Goal: Task Accomplishment & Management: Manage account settings

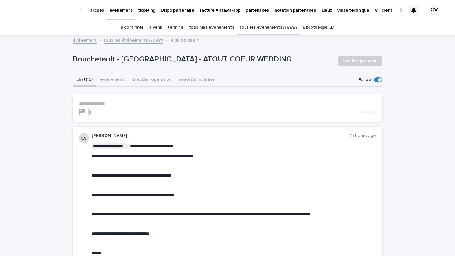
click at [261, 28] on link "tous les événements ATAWA" at bounding box center [267, 27] width 57 height 15
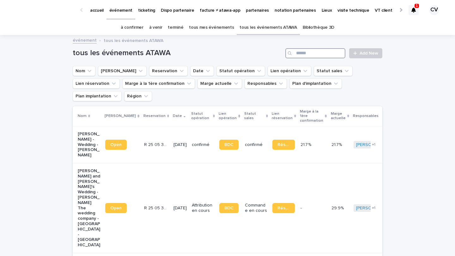
click at [306, 51] on input "Search" at bounding box center [315, 53] width 60 height 10
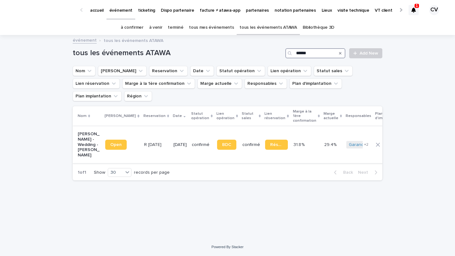
type input "******"
click at [87, 132] on p "[PERSON_NAME] - Wedding - [PERSON_NAME]" at bounding box center [89, 145] width 22 height 27
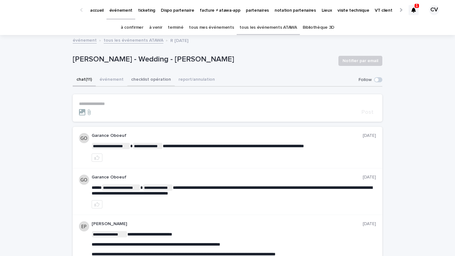
click at [148, 82] on button "checklist opération" at bounding box center [150, 80] width 47 height 13
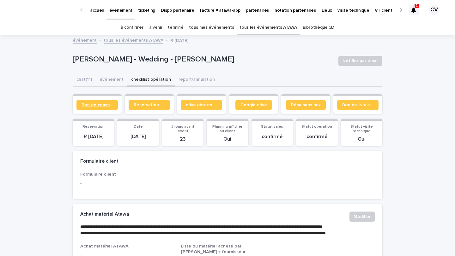
click at [103, 106] on span "Bon de commande" at bounding box center [96, 105] width 31 height 4
click at [115, 80] on button "événement" at bounding box center [112, 80] width 32 height 13
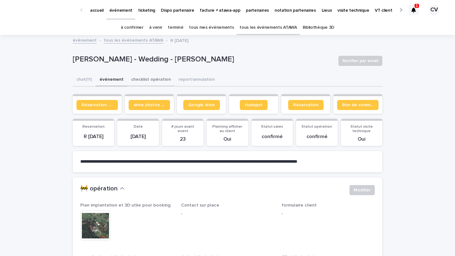
click at [135, 77] on button "checklist opération" at bounding box center [150, 80] width 47 height 13
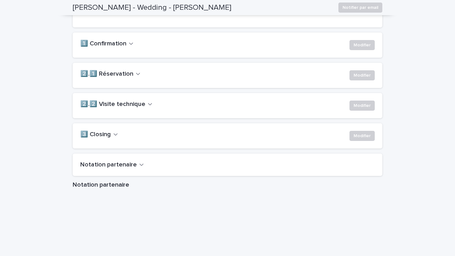
scroll to position [447, 0]
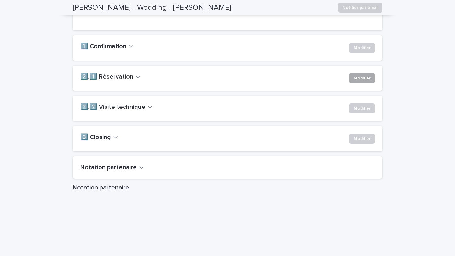
click at [361, 81] on span "Modifier" at bounding box center [361, 78] width 17 height 6
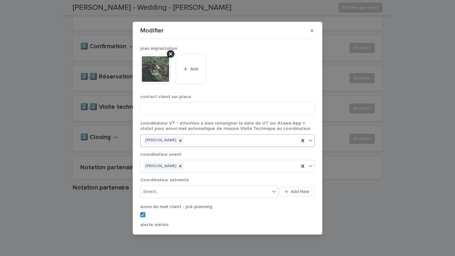
click at [194, 143] on div "Cyrille Perrin" at bounding box center [220, 140] width 158 height 11
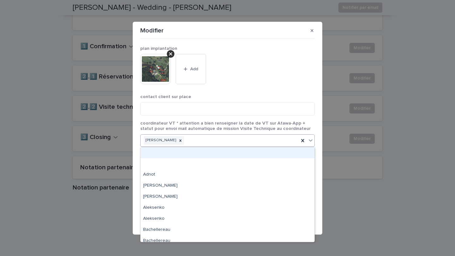
click at [234, 126] on p "coordinateur VT * attention a bien renseigner la date de VT sur Atawa-App + sta…" at bounding box center [227, 126] width 174 height 11
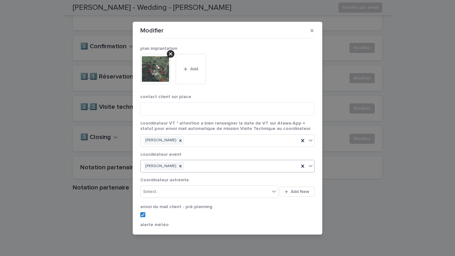
click at [196, 168] on div "Cyrille Perrin" at bounding box center [220, 166] width 158 height 11
type input "*"
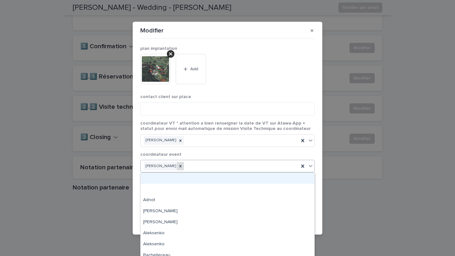
click at [178, 164] on icon at bounding box center [180, 166] width 4 height 4
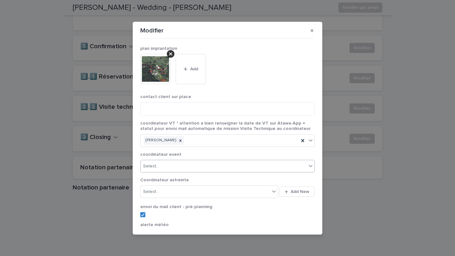
click at [166, 165] on div "Select..." at bounding box center [224, 166] width 166 height 10
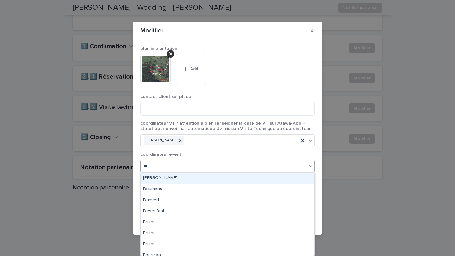
type input "***"
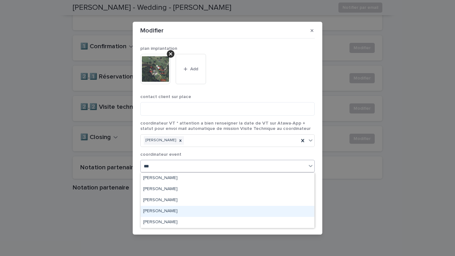
click at [167, 212] on div "Anaïs Martin" at bounding box center [228, 211] width 174 height 11
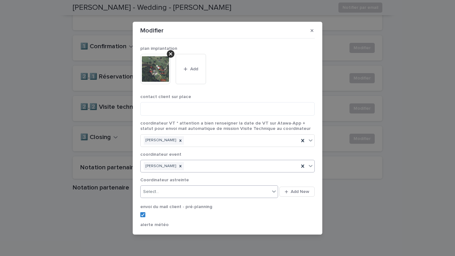
scroll to position [94, 0]
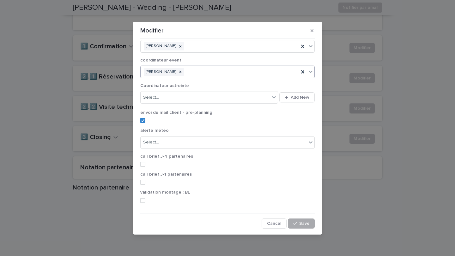
click at [302, 225] on span "Save" at bounding box center [304, 224] width 10 height 4
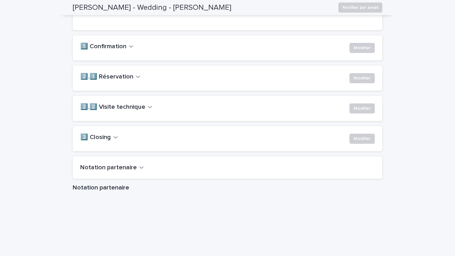
scroll to position [0, 0]
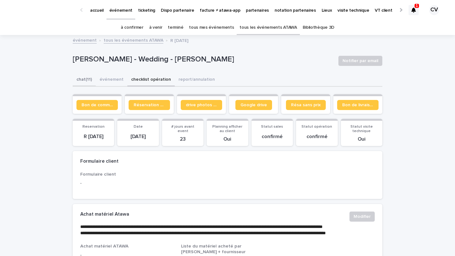
click at [87, 82] on button "chat (11)" at bounding box center [84, 80] width 23 height 13
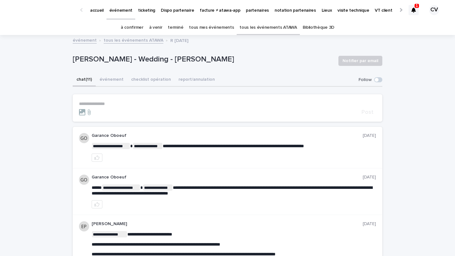
click at [95, 105] on p "**********" at bounding box center [227, 103] width 297 height 5
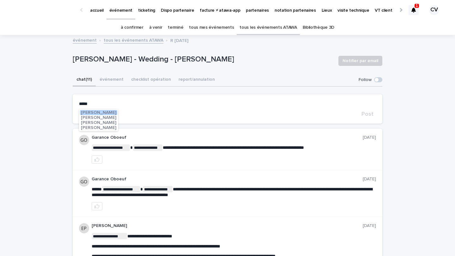
click at [106, 117] on span "Estelle Prochasson" at bounding box center [98, 118] width 35 height 4
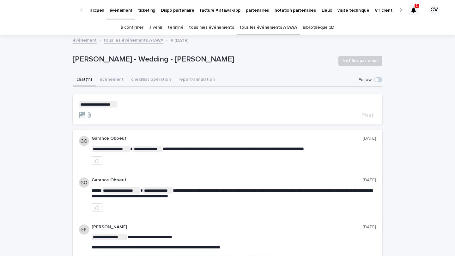
click at [123, 105] on p "**********" at bounding box center [227, 104] width 297 height 6
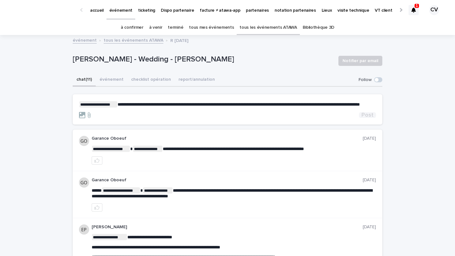
click at [367, 118] on span "Post" at bounding box center [367, 115] width 12 height 6
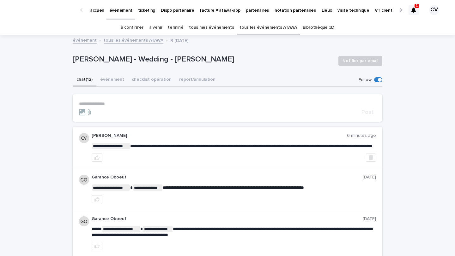
click at [162, 30] on link "à venir" at bounding box center [155, 27] width 13 height 15
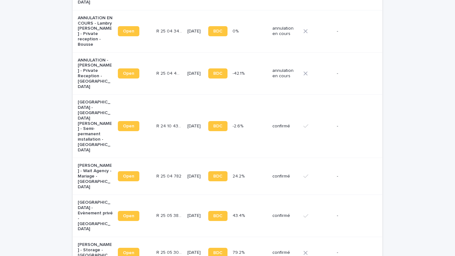
scroll to position [343, 0]
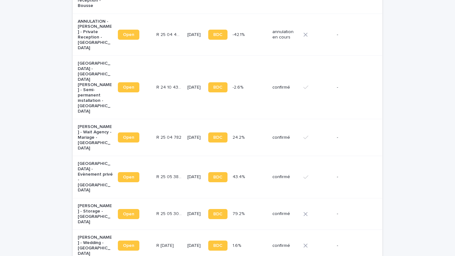
click at [94, 235] on p "[PERSON_NAME] - Wedding - [GEOGRAPHIC_DATA]" at bounding box center [95, 245] width 35 height 21
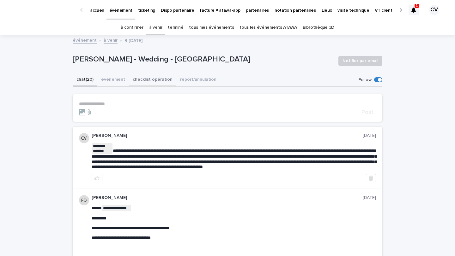
click at [146, 82] on button "checklist opération" at bounding box center [152, 80] width 47 height 13
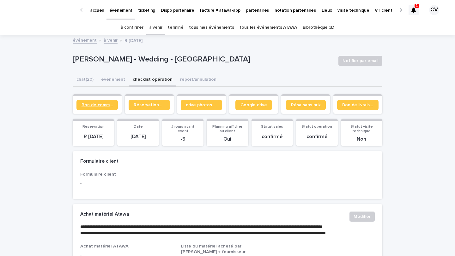
click at [101, 106] on span "Bon de commande" at bounding box center [96, 105] width 31 height 4
click at [139, 29] on link "à confirmer" at bounding box center [132, 27] width 23 height 15
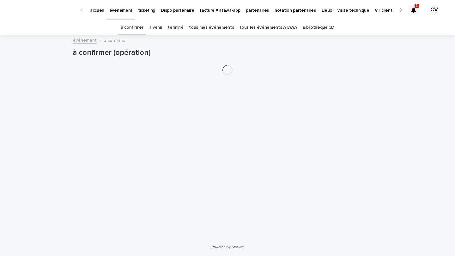
click at [162, 29] on link "à venir" at bounding box center [155, 27] width 13 height 15
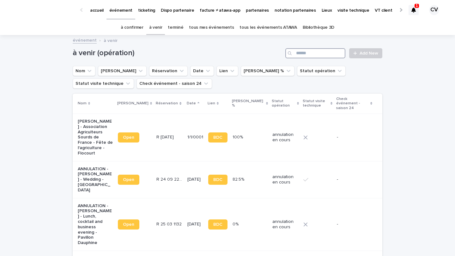
click at [315, 53] on input "Search" at bounding box center [315, 53] width 60 height 10
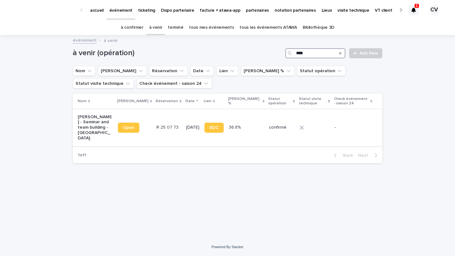
type input "****"
click at [101, 121] on p "[PERSON_NAME] - Seminar and team building - [GEOGRAPHIC_DATA]" at bounding box center [95, 128] width 35 height 27
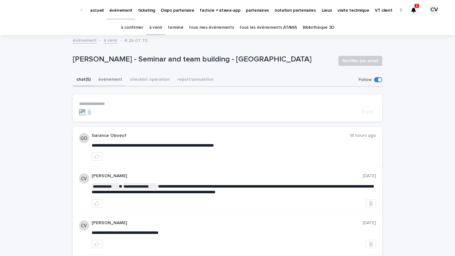
click at [108, 83] on button "événement" at bounding box center [110, 80] width 32 height 13
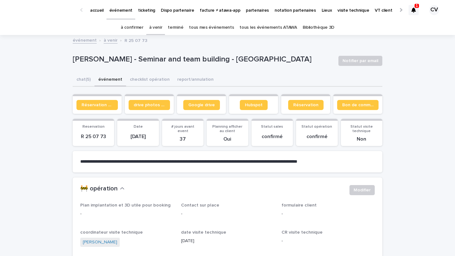
click at [111, 112] on section "Réservation client" at bounding box center [97, 104] width 49 height 20
click at [142, 77] on button "checklist opération" at bounding box center [149, 80] width 47 height 13
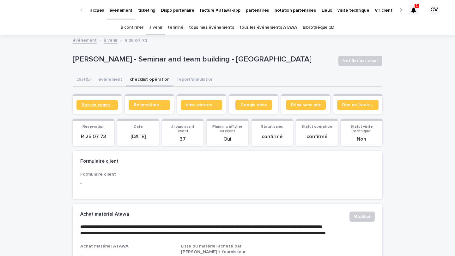
click at [100, 105] on span "Bon de commande" at bounding box center [96, 105] width 31 height 4
click at [160, 26] on link "à venir" at bounding box center [155, 27] width 13 height 15
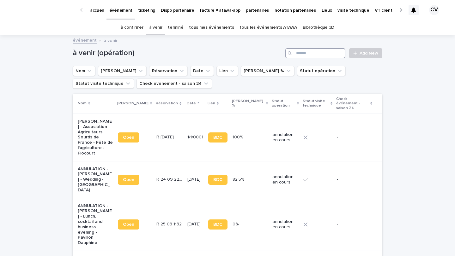
click at [306, 51] on input "Search" at bounding box center [315, 53] width 60 height 10
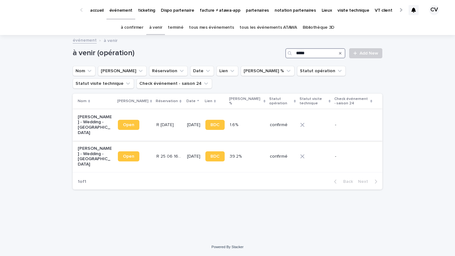
type input "*****"
click at [89, 127] on p "[PERSON_NAME] - Wedding - [GEOGRAPHIC_DATA]" at bounding box center [95, 125] width 35 height 21
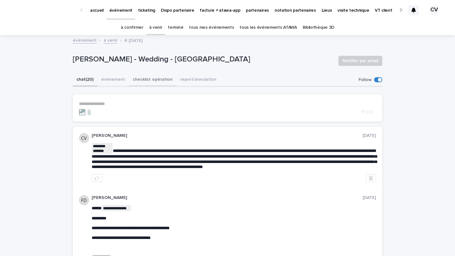
click at [147, 81] on button "checklist opération" at bounding box center [152, 80] width 47 height 13
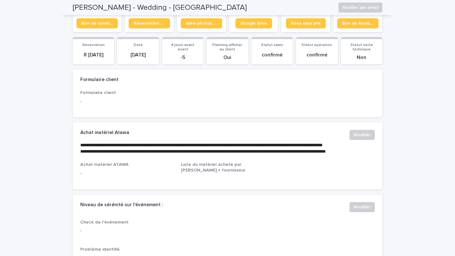
scroll to position [8, 0]
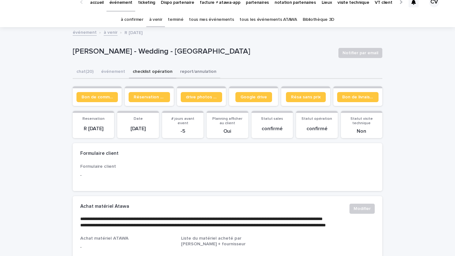
click at [196, 72] on button "report/annulation" at bounding box center [198, 72] width 44 height 13
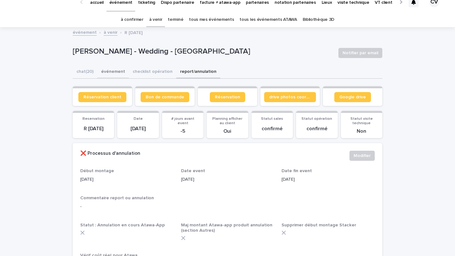
click at [112, 68] on button "événement" at bounding box center [113, 72] width 32 height 13
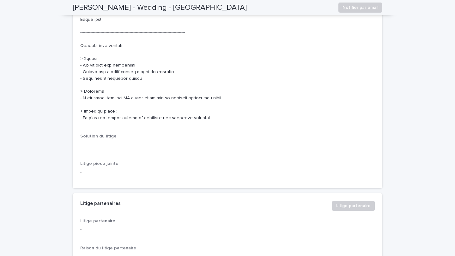
scroll to position [1896, 0]
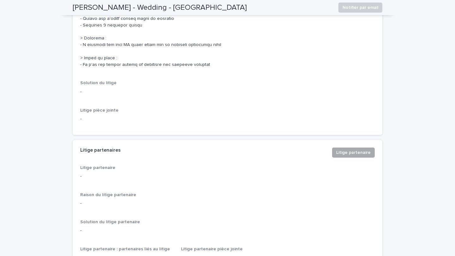
click at [360, 156] on span "Litige partenaire" at bounding box center [353, 153] width 34 height 6
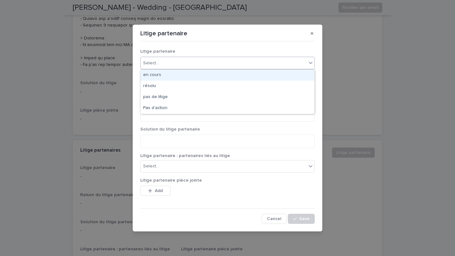
click at [183, 66] on div "Select..." at bounding box center [224, 63] width 166 height 10
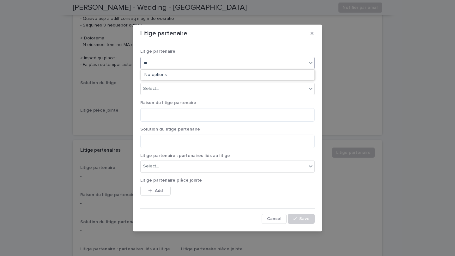
type input "*"
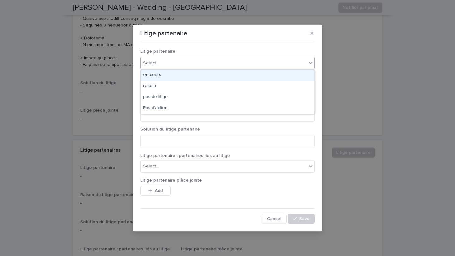
click at [164, 76] on div "en cours" at bounding box center [228, 75] width 174 height 11
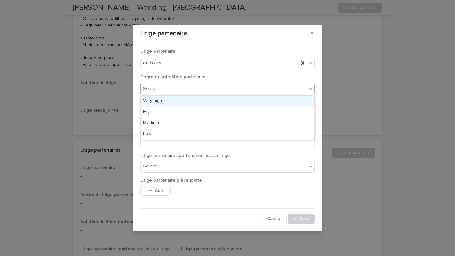
click at [163, 89] on div "Select..." at bounding box center [224, 89] width 166 height 10
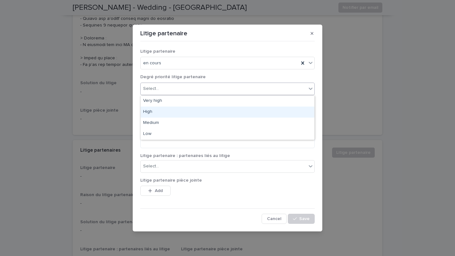
click at [157, 109] on div "High" at bounding box center [228, 112] width 174 height 11
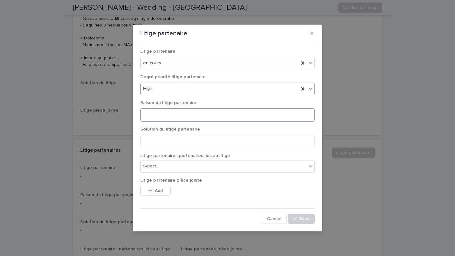
click at [155, 115] on textarea at bounding box center [227, 115] width 174 height 14
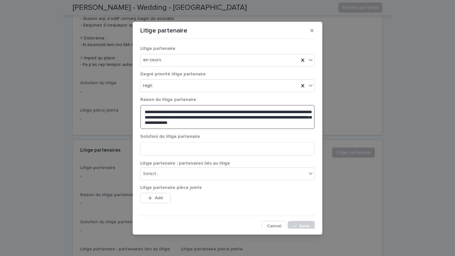
click at [163, 124] on textarea "**********" at bounding box center [227, 117] width 174 height 24
type textarea "**********"
click at [165, 149] on textarea at bounding box center [227, 149] width 174 height 14
type textarea "**********"
click at [182, 174] on div "Select..." at bounding box center [224, 174] width 166 height 10
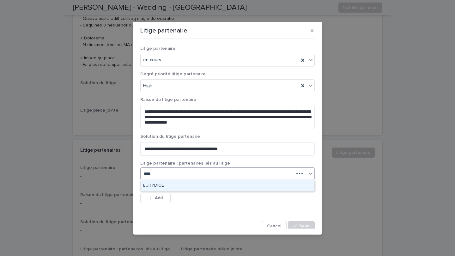
type input "*****"
click at [180, 184] on div "EURYDICE" at bounding box center [228, 186] width 174 height 11
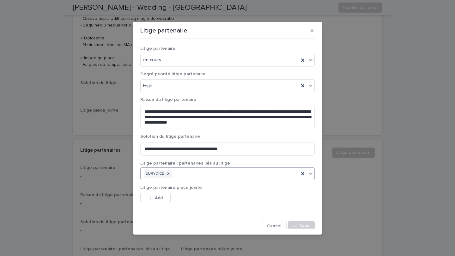
scroll to position [3, 0]
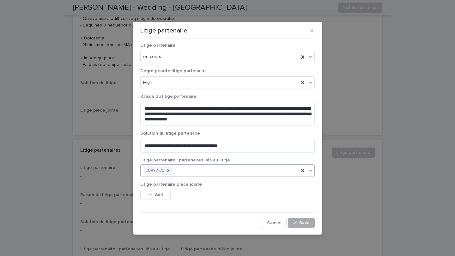
click at [298, 226] on button "Save" at bounding box center [301, 223] width 27 height 10
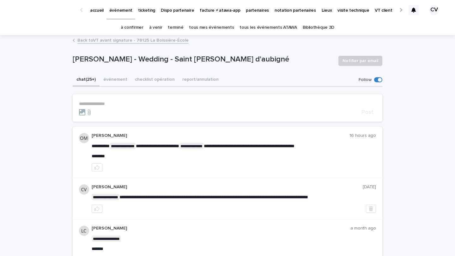
click at [130, 23] on link "à confirmer" at bounding box center [132, 27] width 23 height 15
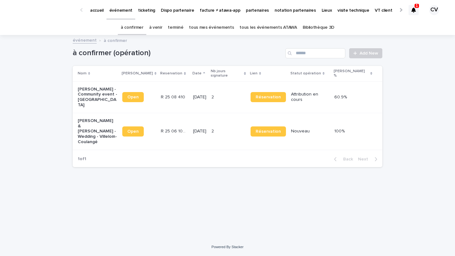
click at [98, 94] on p "[PERSON_NAME] - Community event - [GEOGRAPHIC_DATA]" at bounding box center [97, 97] width 39 height 21
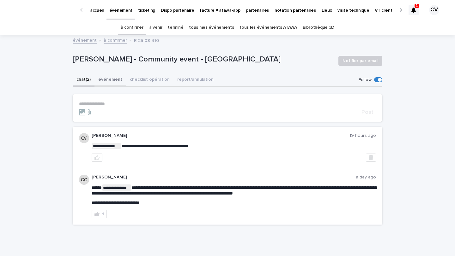
click at [115, 78] on button "événement" at bounding box center [110, 80] width 32 height 13
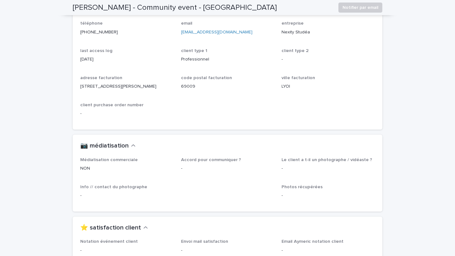
scroll to position [568, 0]
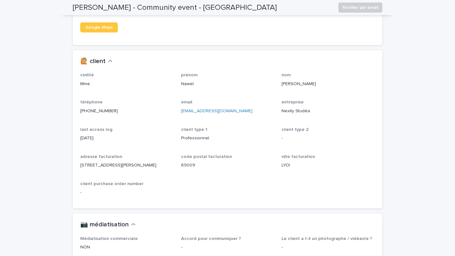
drag, startPoint x: 118, startPoint y: 111, endPoint x: 67, endPoint y: 111, distance: 51.2
copy link "+33 6 44 90 24 72"
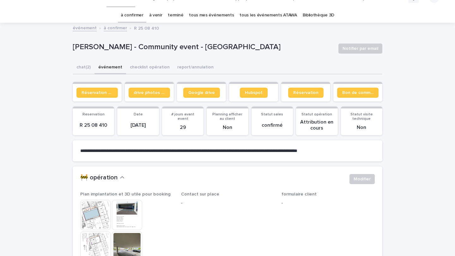
scroll to position [13, 0]
click at [165, 16] on div "à venir" at bounding box center [155, 15] width 19 height 15
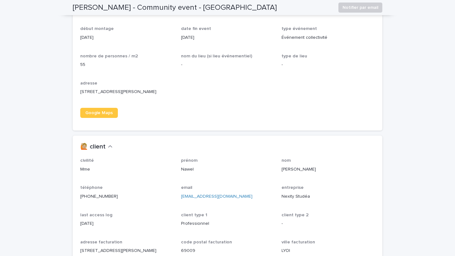
scroll to position [486, 0]
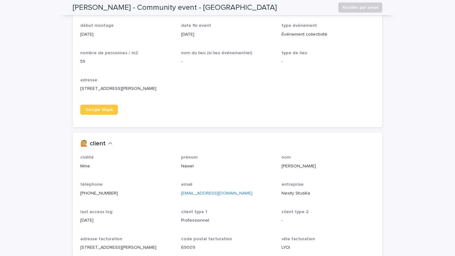
drag, startPoint x: 118, startPoint y: 193, endPoint x: 75, endPoint y: 190, distance: 42.7
click at [75, 190] on div "civilité Mme prénom Nawel nom Ben Saad téléphone +33 6 44 90 24 72 email nbensa…" at bounding box center [227, 223] width 309 height 136
copy link "+33 6 44 90 24 72"
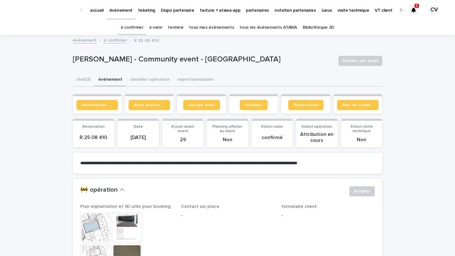
click at [159, 29] on link "à venir" at bounding box center [155, 27] width 13 height 15
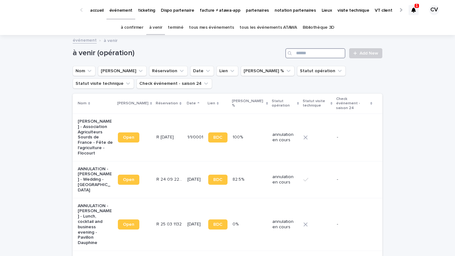
click at [316, 50] on input "Search" at bounding box center [315, 53] width 60 height 10
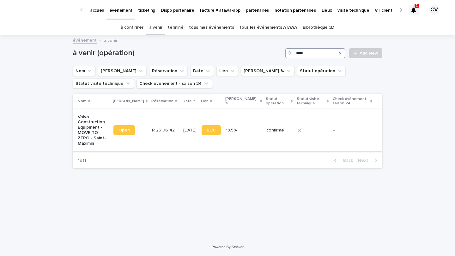
type input "****"
click at [95, 136] on p "Volvo Construction Equipment - MOVE TO ZERO - Saint-Maximin" at bounding box center [93, 131] width 31 height 32
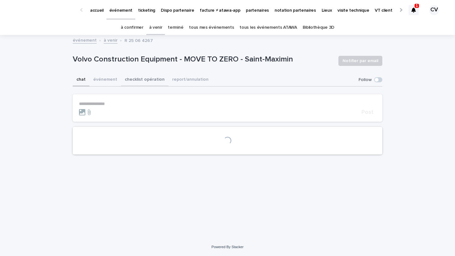
click at [140, 77] on button "checklist opération" at bounding box center [144, 80] width 47 height 13
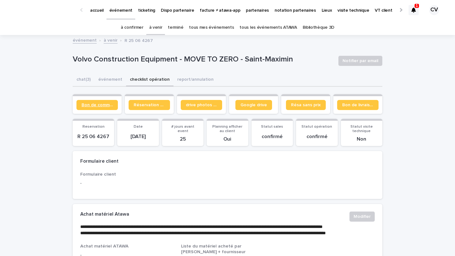
click at [98, 108] on link "Bon de commande" at bounding box center [96, 105] width 41 height 10
click at [117, 78] on button "événement" at bounding box center [110, 80] width 32 height 13
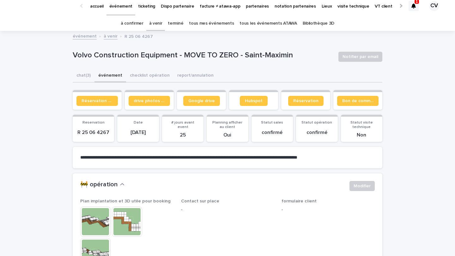
scroll to position [5, 0]
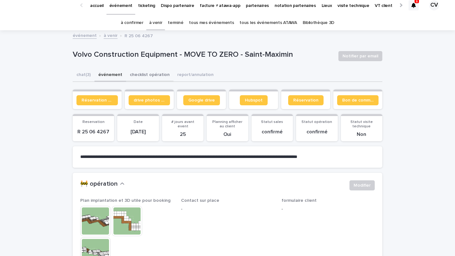
click at [151, 75] on button "checklist opération" at bounding box center [149, 75] width 47 height 13
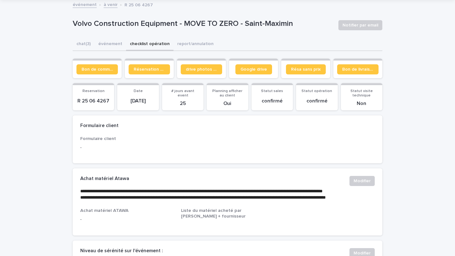
scroll to position [35, 0]
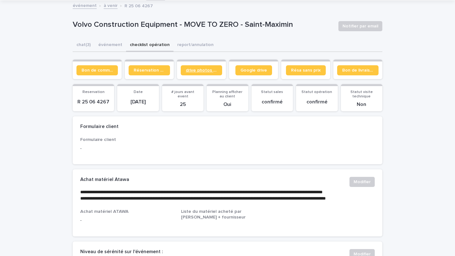
click at [197, 68] on span "drive photos coordinateur" at bounding box center [201, 70] width 31 height 4
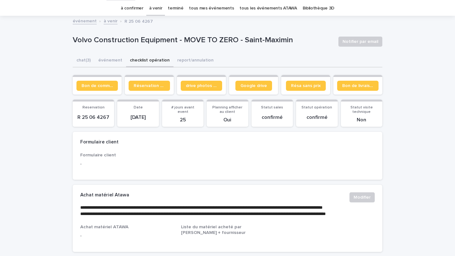
scroll to position [0, 0]
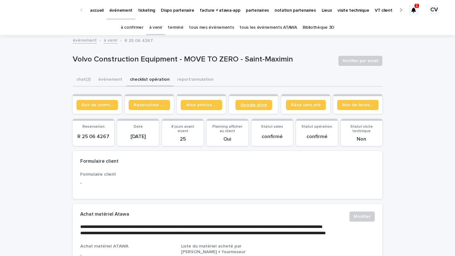
click at [256, 106] on span "Google drive" at bounding box center [253, 105] width 27 height 4
click at [415, 12] on icon at bounding box center [413, 10] width 4 height 5
click at [223, 41] on div "événement à venir R 25 06 4267" at bounding box center [227, 40] width 316 height 9
click at [159, 28] on link "à venir" at bounding box center [155, 27] width 13 height 15
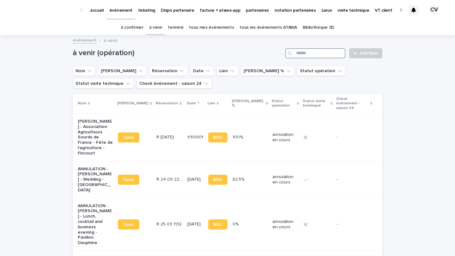
click at [307, 53] on input "Search" at bounding box center [315, 53] width 60 height 10
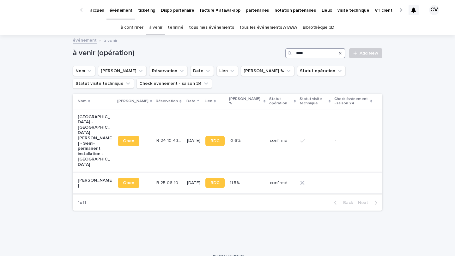
type input "****"
click at [81, 178] on p "[PERSON_NAME]" at bounding box center [95, 183] width 35 height 11
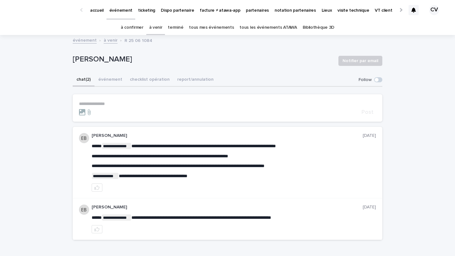
drag, startPoint x: 184, startPoint y: 58, endPoint x: 69, endPoint y: 57, distance: 115.6
click at [69, 57] on div "**********" at bounding box center [227, 157] width 455 height 242
copy p "[PERSON_NAME]"
click at [144, 9] on p "ticketing" at bounding box center [146, 6] width 17 height 13
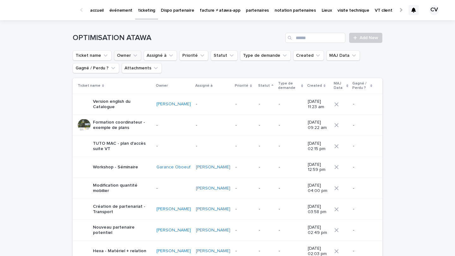
click at [134, 57] on icon "Owner" at bounding box center [135, 55] width 6 height 6
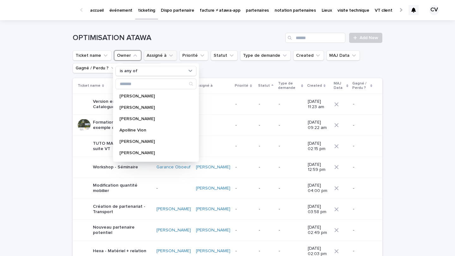
click at [158, 53] on button "Assigné à" at bounding box center [160, 56] width 33 height 10
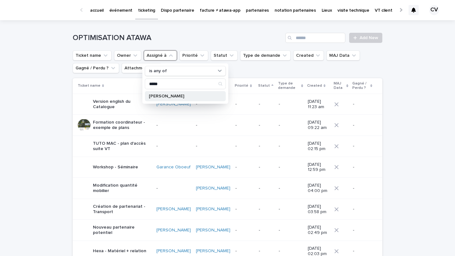
type input "*****"
click at [195, 100] on div "[PERSON_NAME]" at bounding box center [185, 96] width 81 height 10
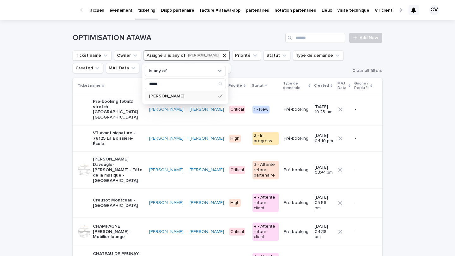
click at [104, 131] on p "VT avant signature - 78125 La Boissière-École" at bounding box center [118, 139] width 51 height 16
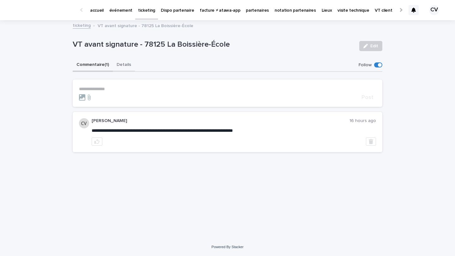
click at [128, 66] on button "Details" at bounding box center [124, 65] width 22 height 13
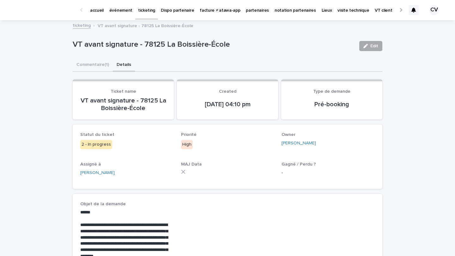
click at [377, 45] on span "Edit" at bounding box center [374, 46] width 8 height 4
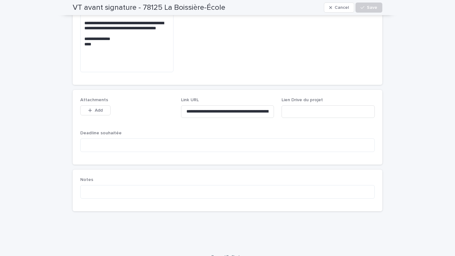
scroll to position [291, 0]
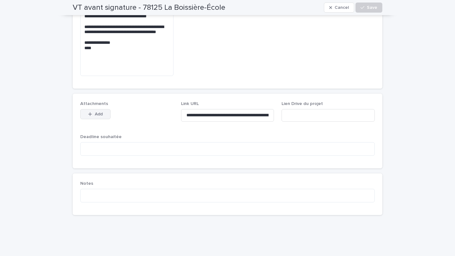
click at [102, 109] on button "Add" at bounding box center [95, 114] width 30 height 10
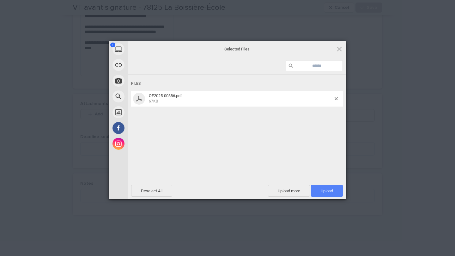
click at [324, 193] on span "Upload 1" at bounding box center [327, 191] width 32 height 12
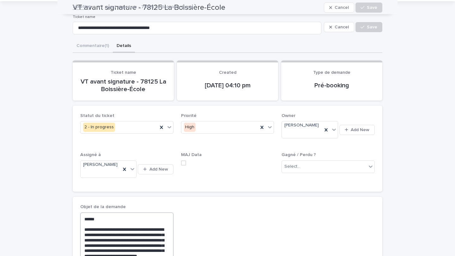
scroll to position [0, 0]
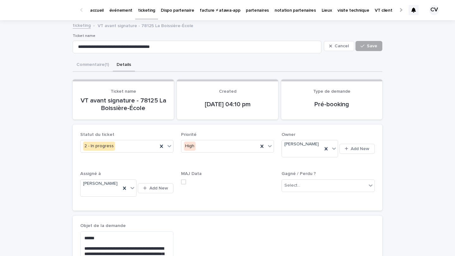
click at [367, 45] on span "Save" at bounding box center [372, 46] width 10 height 4
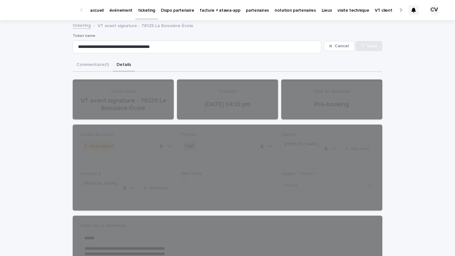
click at [142, 12] on p "ticketing" at bounding box center [146, 6] width 17 height 13
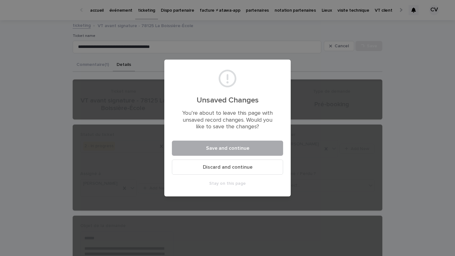
click at [231, 145] on button "Save and continue" at bounding box center [227, 148] width 111 height 15
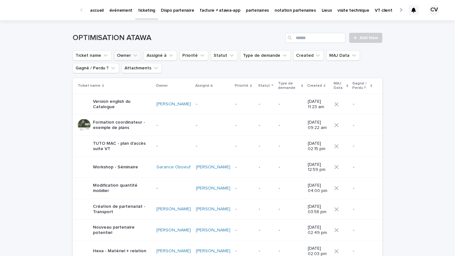
click at [136, 54] on icon "Owner" at bounding box center [135, 55] width 6 height 6
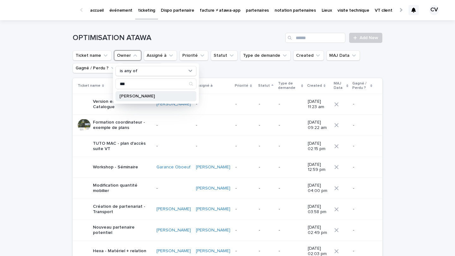
type input "***"
click at [131, 95] on p "Léo Seigneurin" at bounding box center [152, 96] width 67 height 4
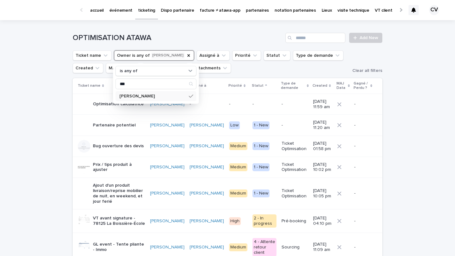
click at [129, 226] on p "VT avant signature - 78125 La Boissière-École" at bounding box center [119, 221] width 52 height 11
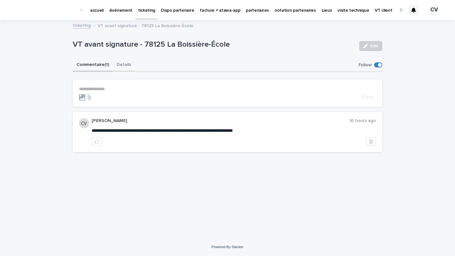
click at [119, 67] on button "Details" at bounding box center [124, 65] width 22 height 13
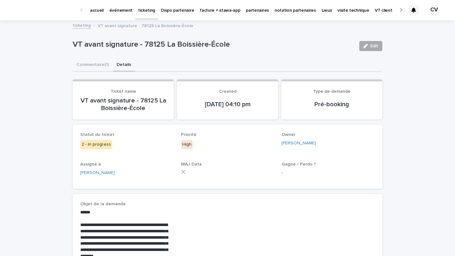
click at [371, 47] on span "Edit" at bounding box center [374, 46] width 8 height 4
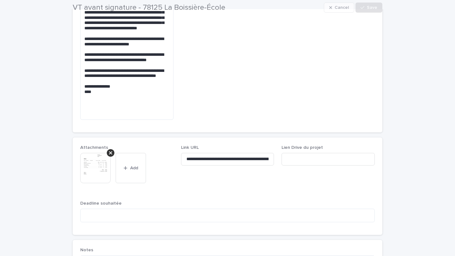
scroll to position [318, 0]
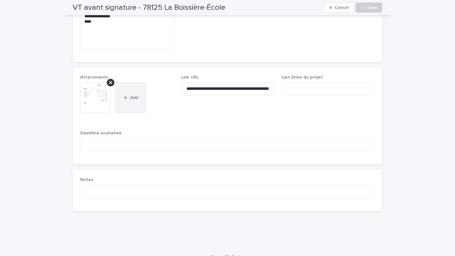
click at [131, 91] on button "Add" at bounding box center [131, 98] width 30 height 30
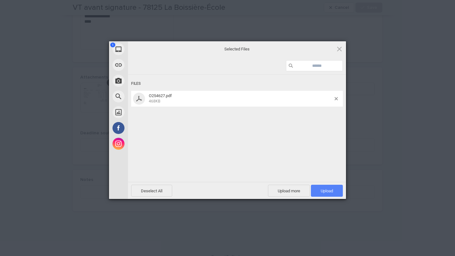
click at [324, 191] on span "Upload 1" at bounding box center [327, 191] width 12 height 5
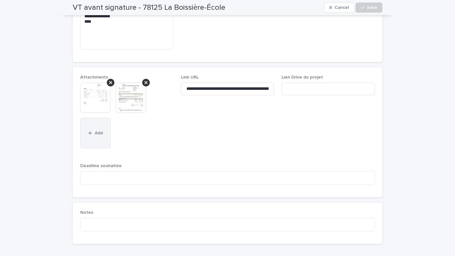
click at [99, 121] on button "Add" at bounding box center [95, 133] width 30 height 30
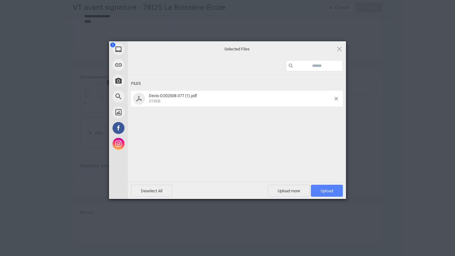
click at [326, 190] on span "Upload 1" at bounding box center [327, 191] width 12 height 5
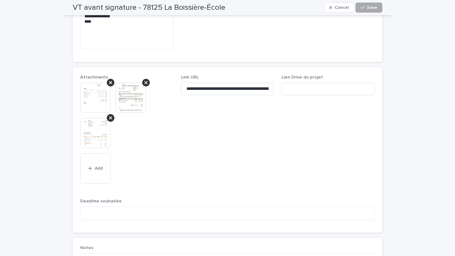
click at [369, 9] on span "Save" at bounding box center [372, 7] width 10 height 4
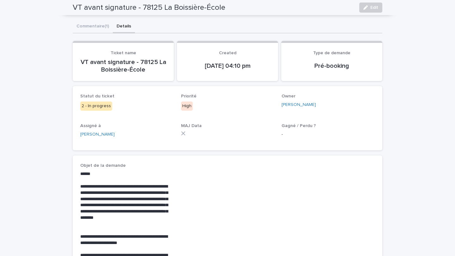
scroll to position [0, 0]
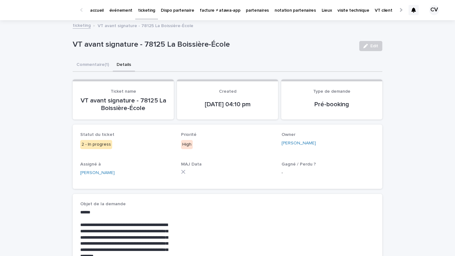
click at [122, 10] on p "événement" at bounding box center [120, 6] width 23 height 13
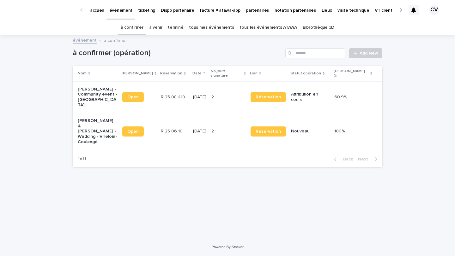
click at [247, 14] on link "partenaires" at bounding box center [257, 10] width 29 height 20
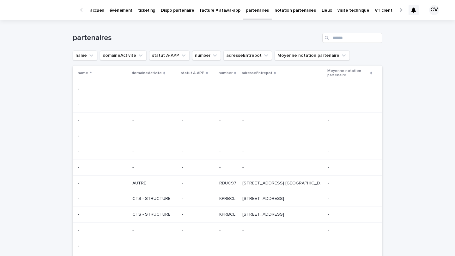
click at [121, 11] on p "événement" at bounding box center [120, 6] width 23 height 13
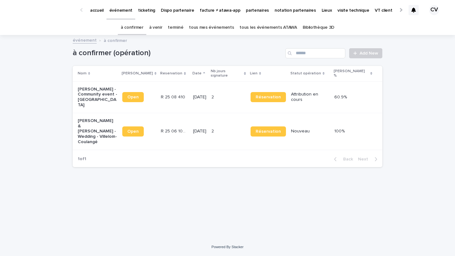
click at [161, 27] on link "à venir" at bounding box center [155, 27] width 13 height 15
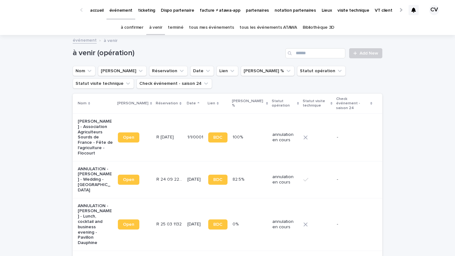
click at [256, 24] on link "tous les événements ATAWA" at bounding box center [267, 27] width 57 height 15
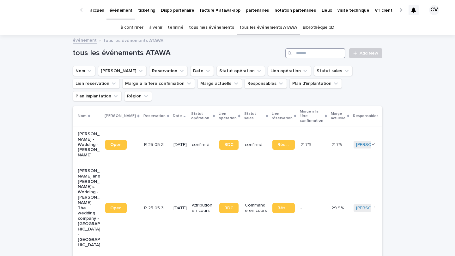
click at [319, 52] on input "Search" at bounding box center [315, 53] width 60 height 10
type input "*"
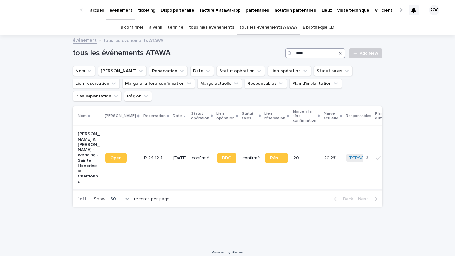
type input "****"
click at [88, 132] on p "Wayne & Laura - Wedding - Sainte Honorine la Chardonne" at bounding box center [89, 158] width 22 height 53
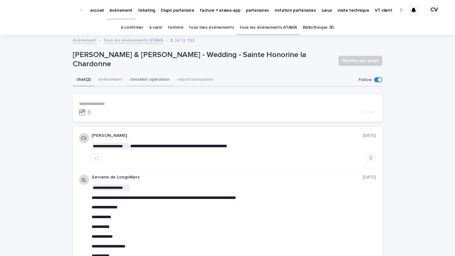
click at [143, 79] on button "checklist opération" at bounding box center [149, 80] width 47 height 13
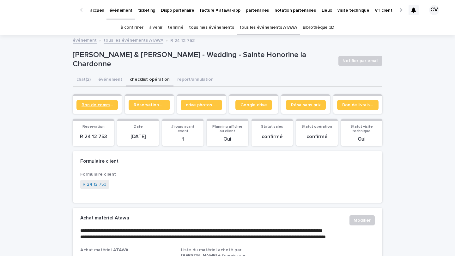
click at [107, 105] on span "Bon de commande" at bounding box center [96, 105] width 31 height 4
click at [148, 108] on link "Réservation client" at bounding box center [149, 105] width 41 height 10
click at [257, 29] on link "tous les événements ATAWA" at bounding box center [267, 27] width 57 height 15
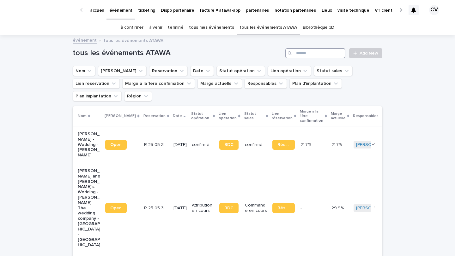
click at [314, 54] on input "Search" at bounding box center [315, 53] width 60 height 10
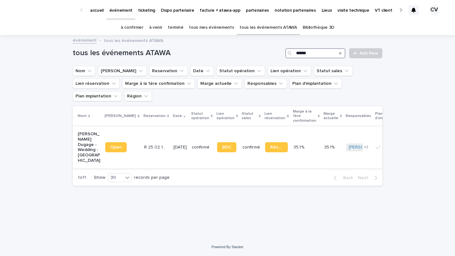
type input "******"
click at [85, 134] on p "Paul Roulleaux Dugage - Wedding - Longpont" at bounding box center [89, 148] width 22 height 32
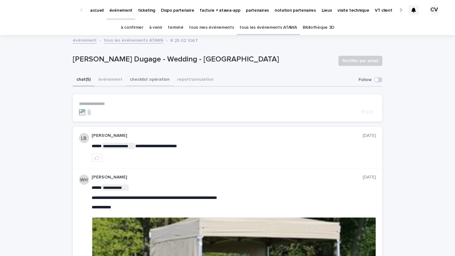
click at [105, 81] on button "événement" at bounding box center [110, 80] width 32 height 13
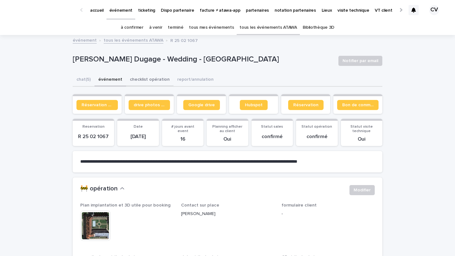
click at [146, 82] on button "checklist opération" at bounding box center [149, 80] width 47 height 13
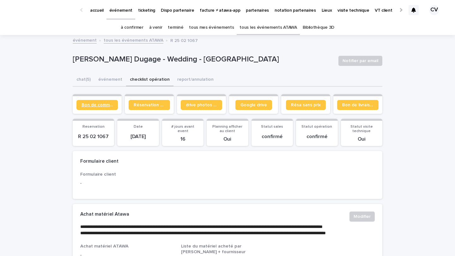
click at [106, 107] on span "Bon de commande" at bounding box center [96, 105] width 31 height 4
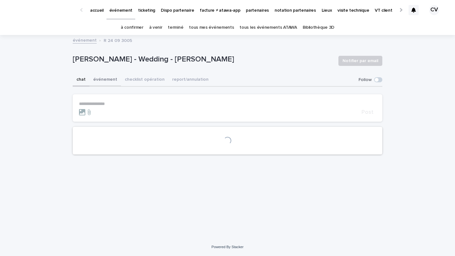
click at [134, 78] on button "checklist opération" at bounding box center [144, 80] width 47 height 13
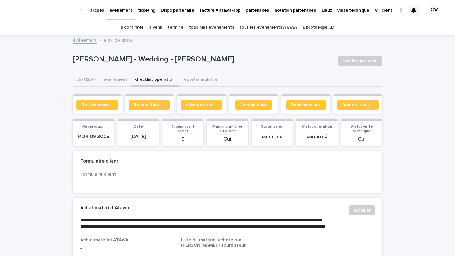
click at [85, 103] on link "Bon de commande" at bounding box center [96, 105] width 41 height 10
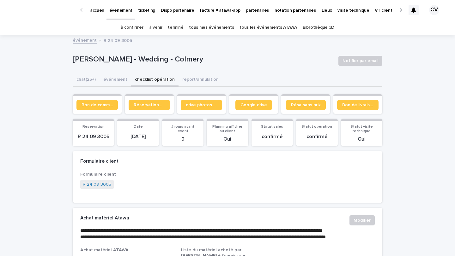
click at [161, 30] on link "à venir" at bounding box center [155, 27] width 13 height 15
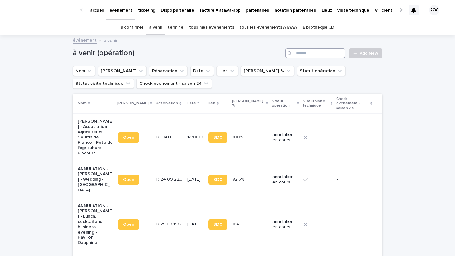
click at [313, 54] on input "Search" at bounding box center [315, 53] width 60 height 10
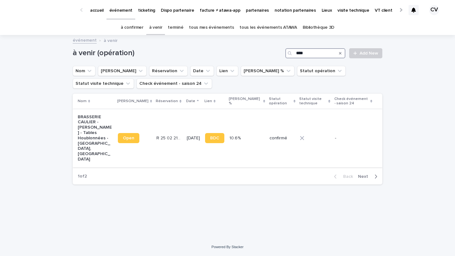
type input "****"
click at [89, 127] on p "BRASSERIE CAULIER - [PERSON_NAME] - Tables Houblonnées - [GEOGRAPHIC_DATA], [GE…" at bounding box center [95, 139] width 35 height 48
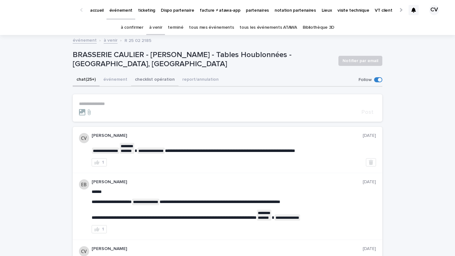
click at [137, 79] on button "checklist opération" at bounding box center [154, 80] width 47 height 13
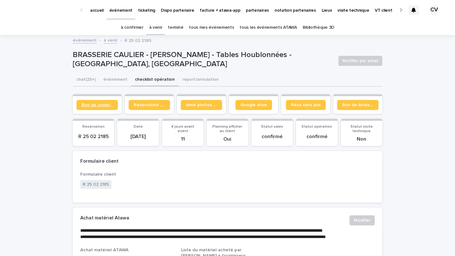
click at [103, 101] on link "Bon de commande" at bounding box center [96, 105] width 41 height 10
